Goal: Entertainment & Leisure: Consume media (video, audio)

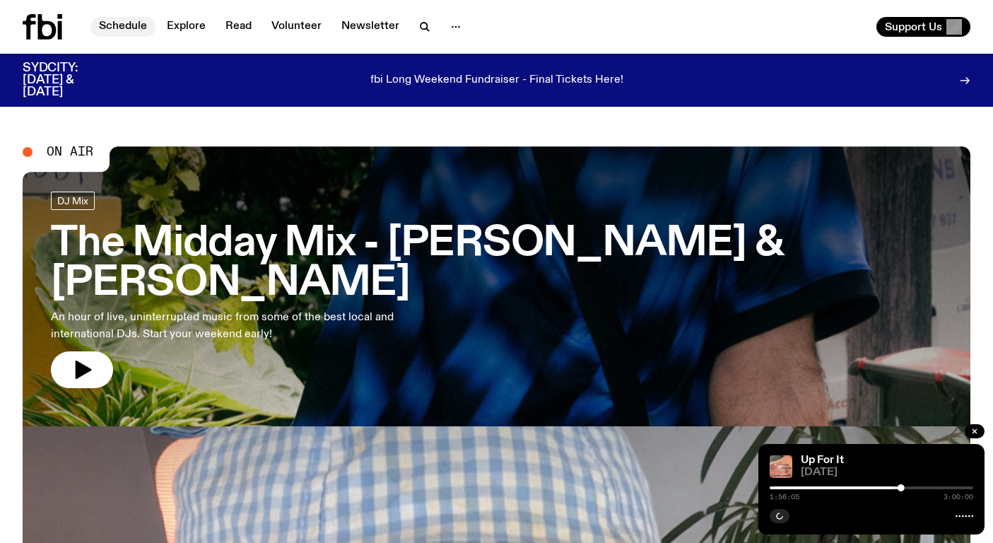
click at [110, 30] on link "Schedule" at bounding box center [122, 27] width 65 height 20
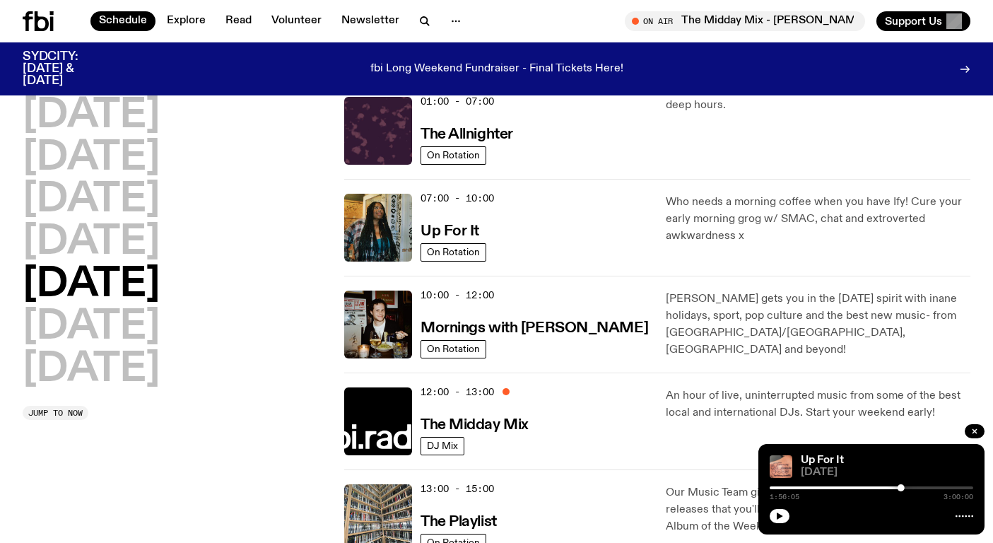
scroll to position [54, 0]
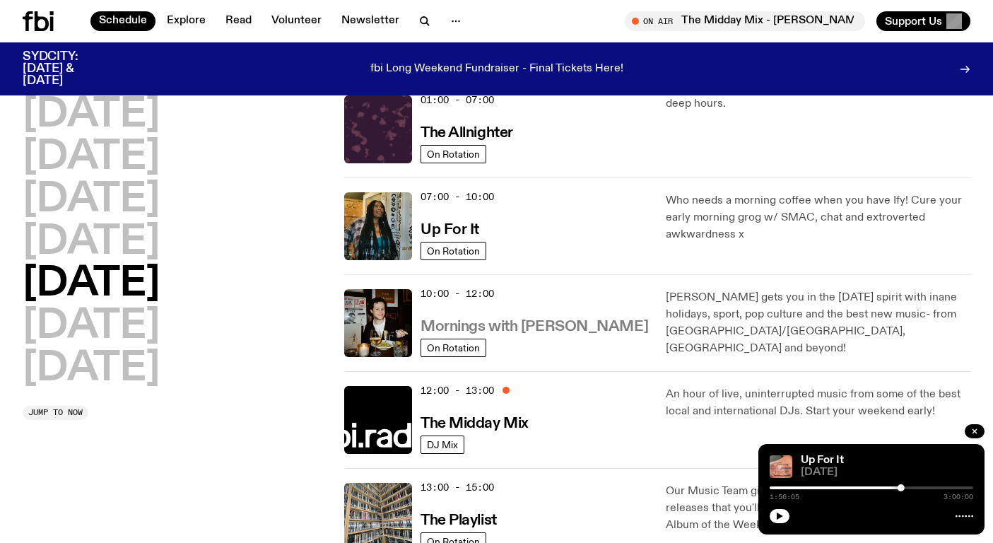
click at [500, 324] on h3 "Mornings with [PERSON_NAME]" at bounding box center [534, 326] width 228 height 15
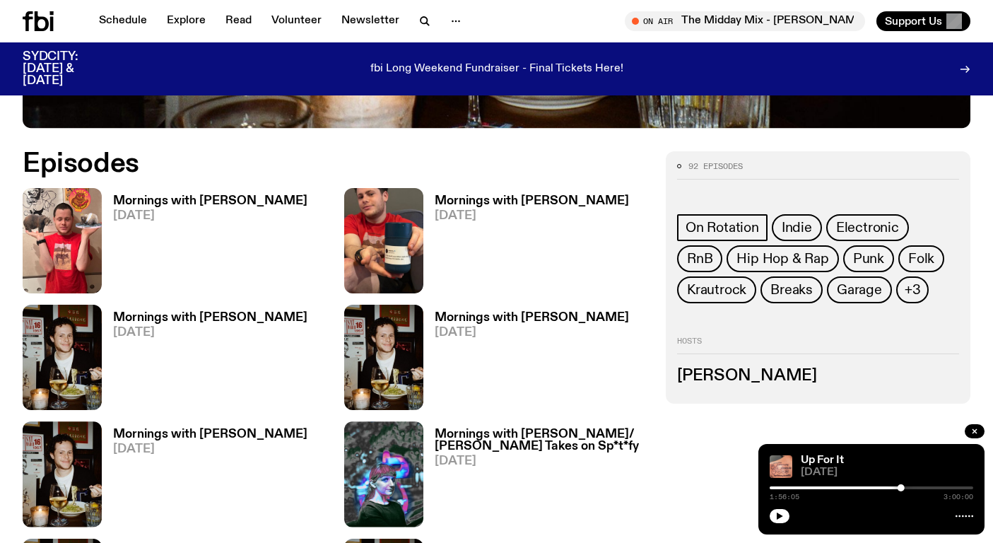
scroll to position [580, 0]
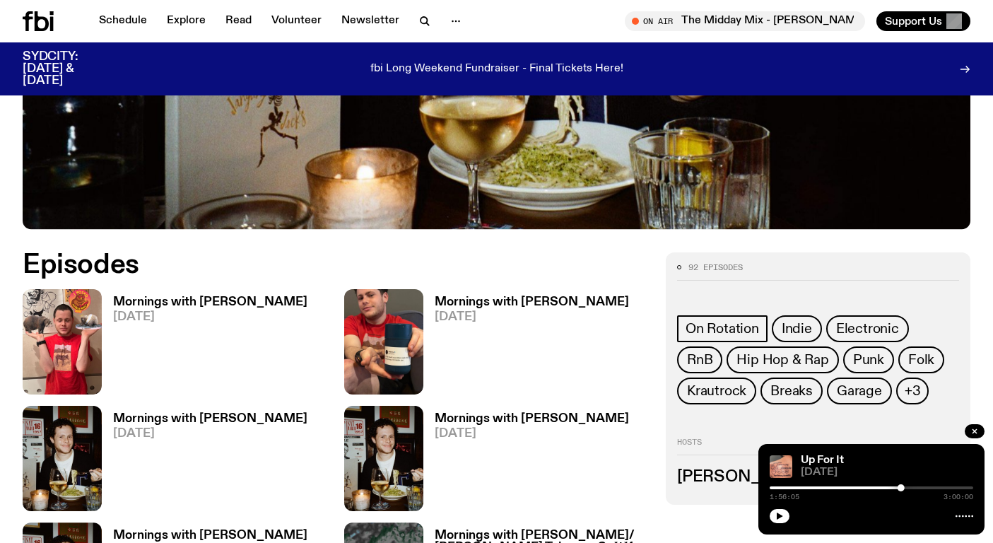
click at [222, 296] on h3 "Mornings with [PERSON_NAME]" at bounding box center [210, 302] width 194 height 12
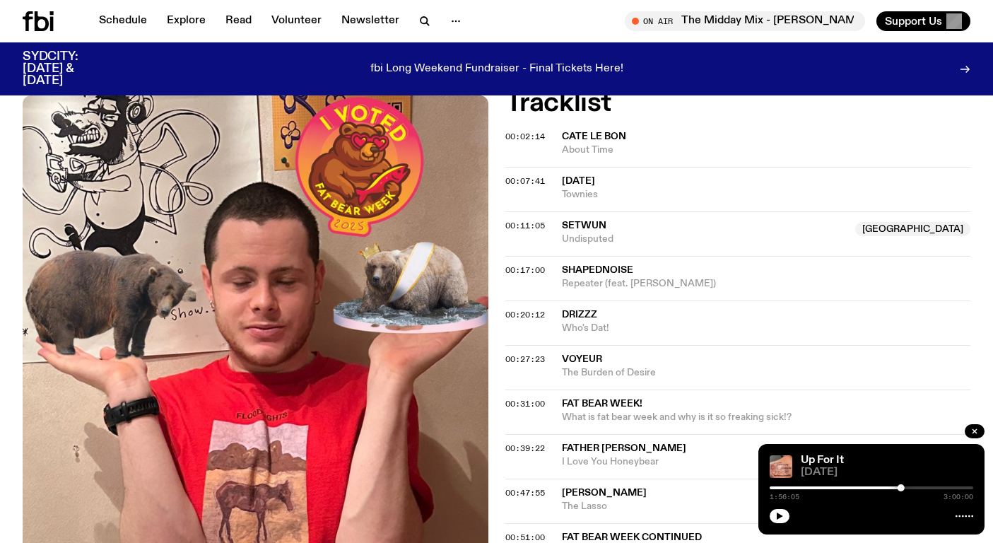
scroll to position [365, 0]
